Goal: Information Seeking & Learning: Learn about a topic

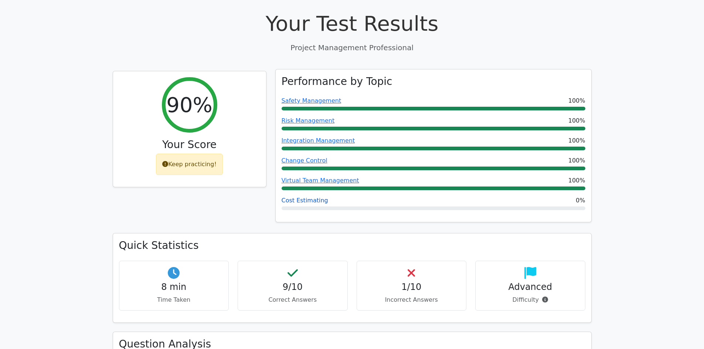
click at [295, 197] on link "Cost Estimating" at bounding box center [305, 200] width 47 height 7
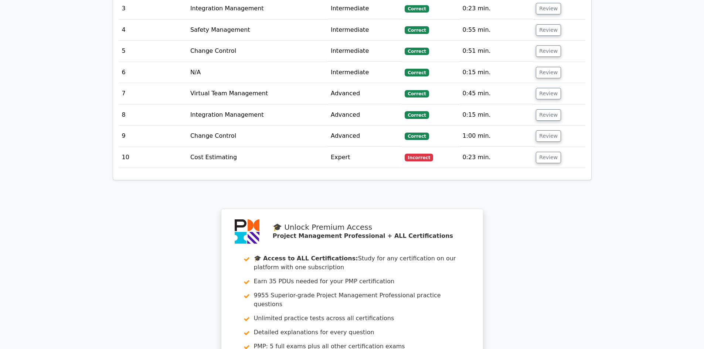
scroll to position [665, 0]
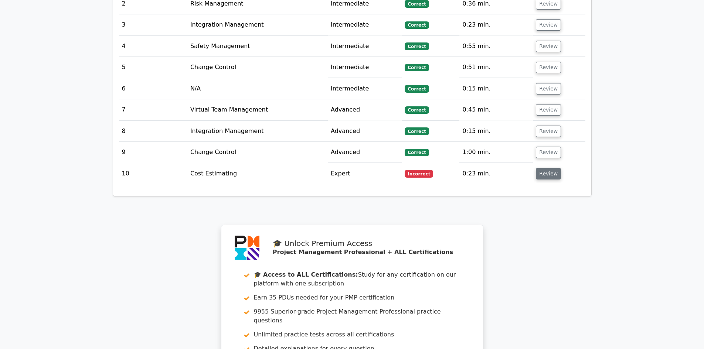
click at [536, 168] on button "Review" at bounding box center [548, 173] width 25 height 11
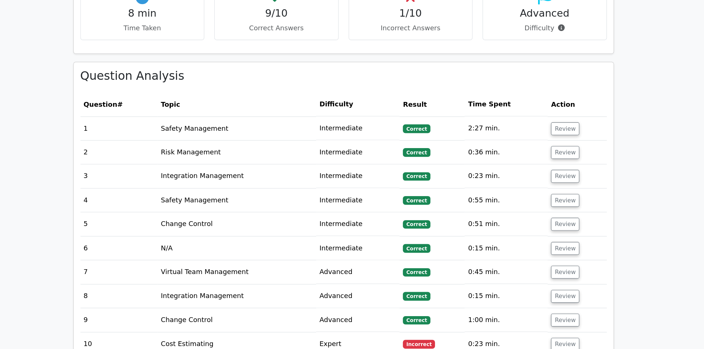
scroll to position [524, 0]
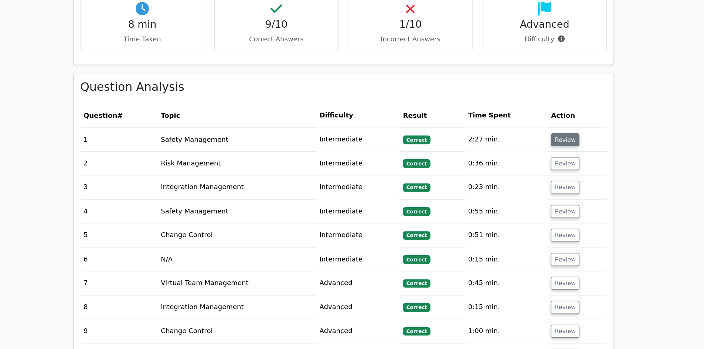
click at [542, 118] on button "Review" at bounding box center [548, 123] width 25 height 11
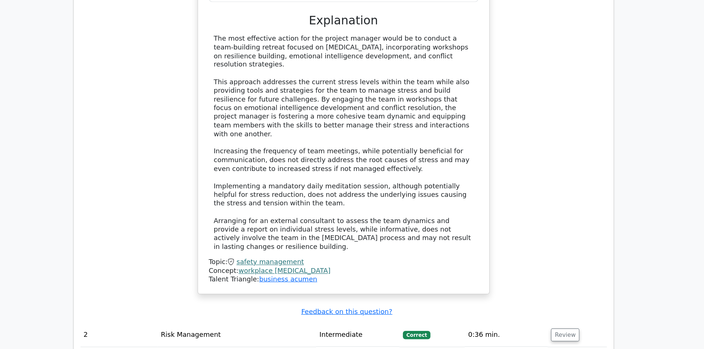
scroll to position [1009, 0]
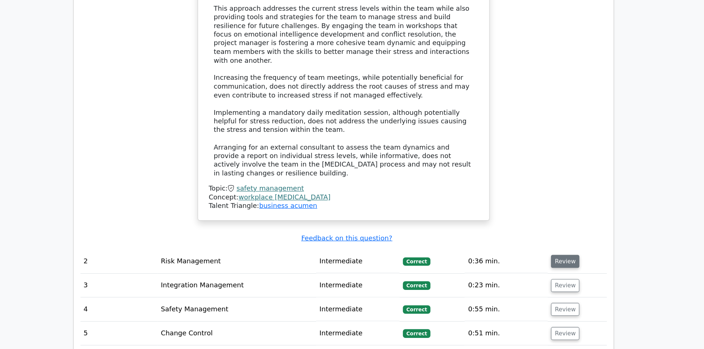
click at [546, 265] on button "Review" at bounding box center [548, 270] width 25 height 11
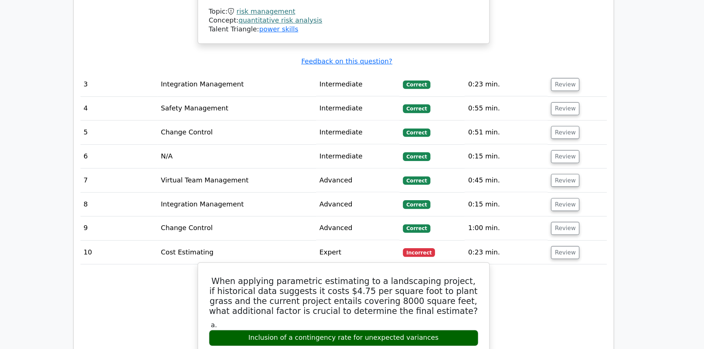
scroll to position [1500, 0]
